Goal: Navigation & Orientation: Go to known website

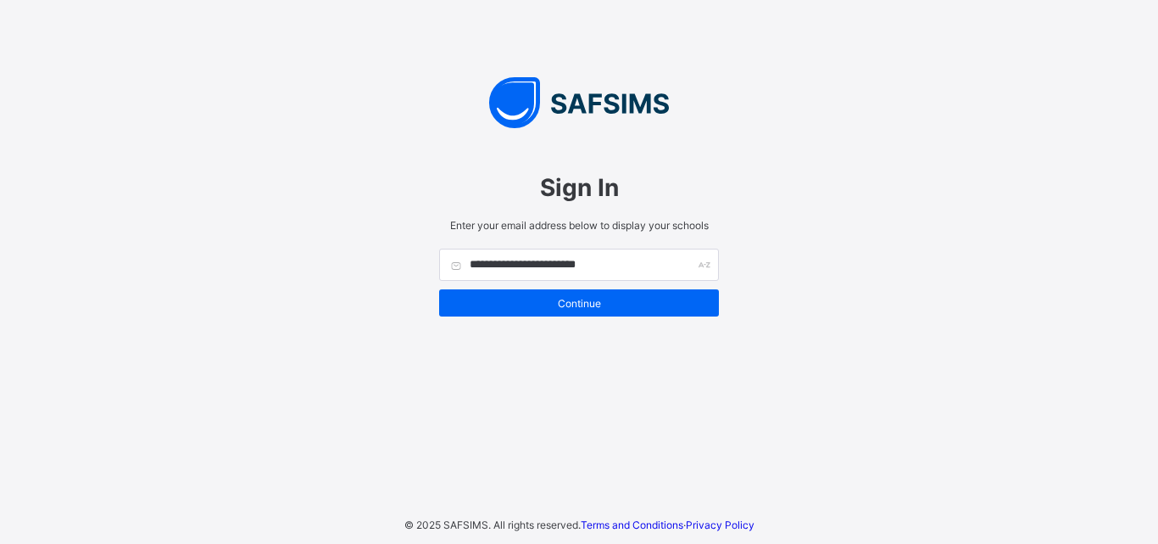
type input "**********"
